Goal: Check status: Check status

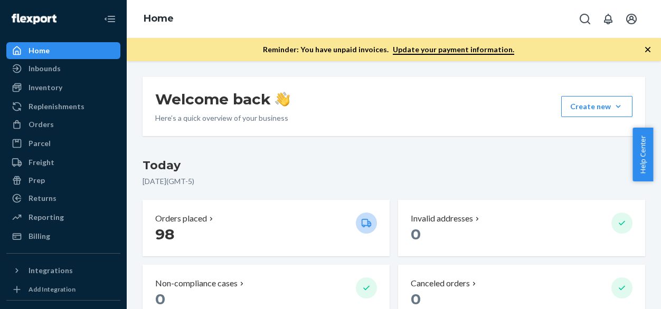
click at [392, 167] on h3 "Today" at bounding box center [393, 165] width 502 height 17
click at [40, 195] on div "Returns" at bounding box center [42, 198] width 28 height 11
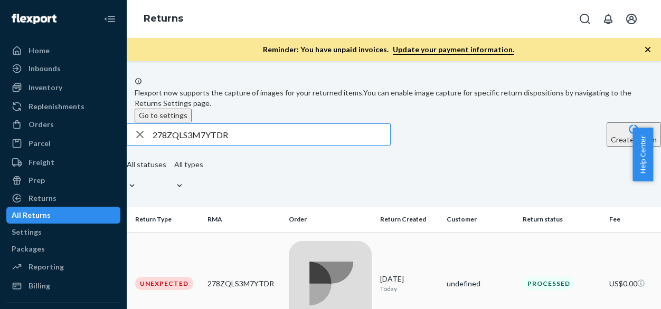
type input "278ZQLS3M7YTDR"
click at [554, 277] on div "Processed" at bounding box center [548, 283] width 52 height 13
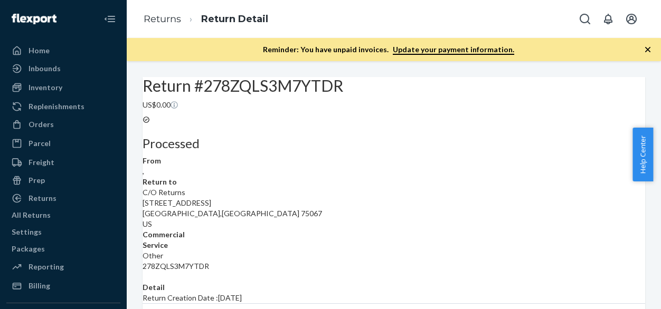
click at [356, 150] on div "Processed" at bounding box center [393, 133] width 502 height 35
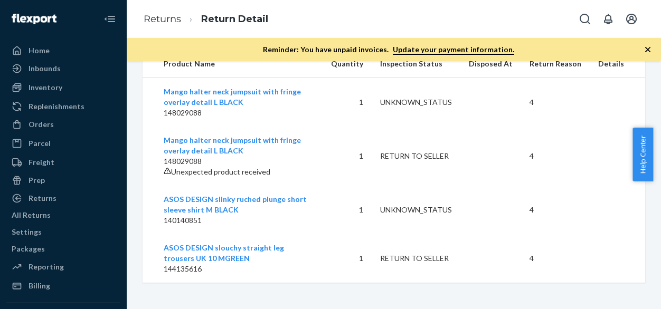
scroll to position [354, 0]
click at [298, 222] on p "140140851" at bounding box center [239, 220] width 150 height 11
click at [291, 298] on div "Return #278ZQLS3M7YTDR US$0.00 Processed From , Return to C/O Returns [STREET_A…" at bounding box center [394, 185] width 534 height 248
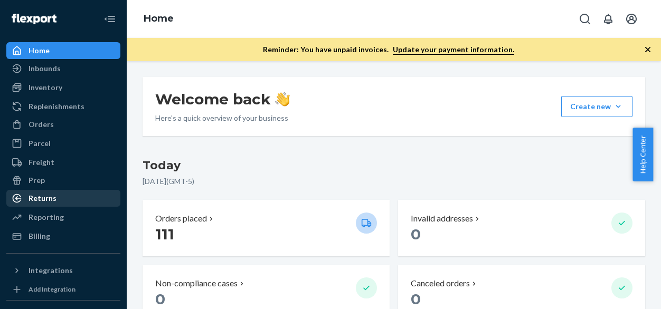
click at [33, 198] on div "Returns" at bounding box center [42, 198] width 28 height 11
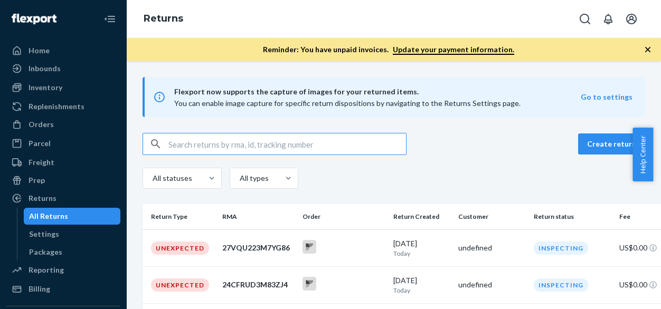
click at [224, 145] on input "text" at bounding box center [286, 144] width 237 height 21
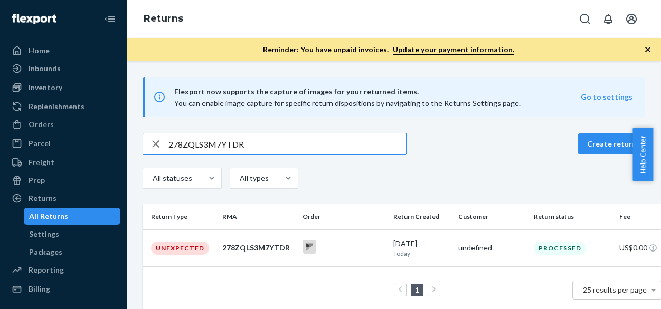
type input "278ZQLS3M7YTDR"
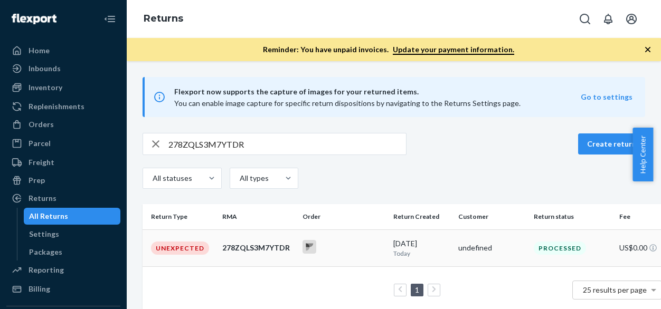
click at [253, 249] on div "278ZQLS3M7YTDR" at bounding box center [258, 248] width 72 height 11
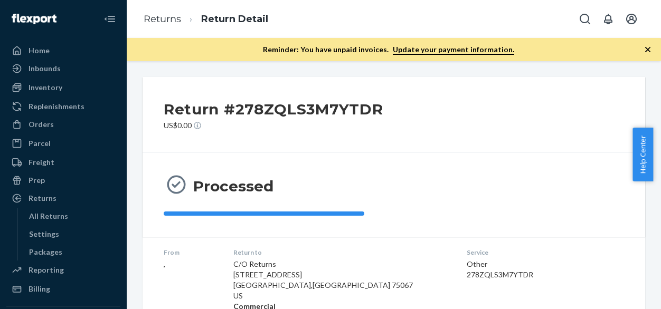
click at [436, 188] on div "Processed" at bounding box center [394, 195] width 460 height 42
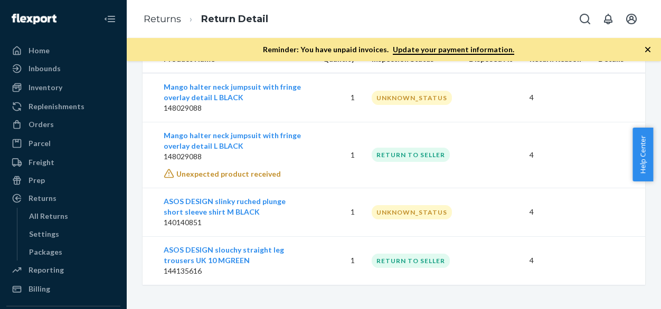
scroll to position [354, 0]
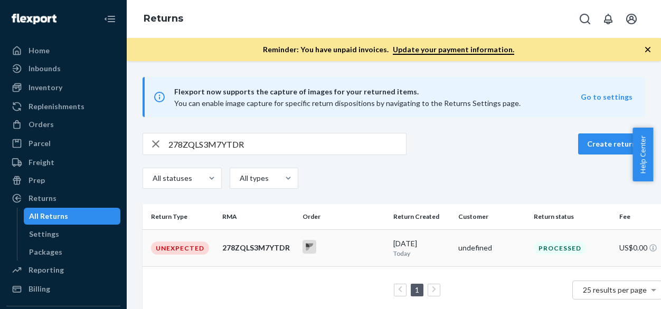
click at [263, 249] on div "278ZQLS3M7YTDR" at bounding box center [258, 248] width 72 height 11
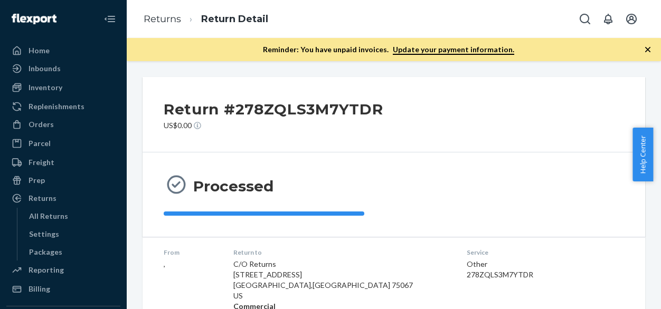
click at [415, 201] on div "Processed" at bounding box center [394, 195] width 460 height 42
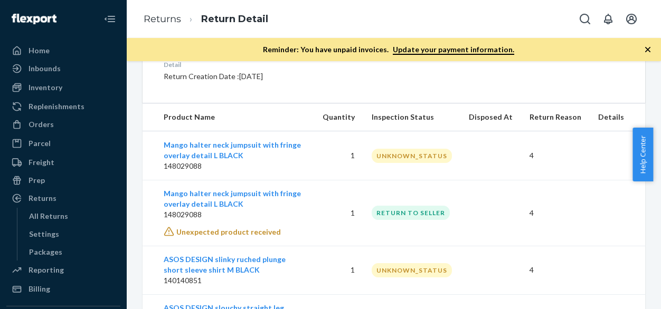
scroll to position [296, 0]
